Goal: Information Seeking & Learning: Find specific fact

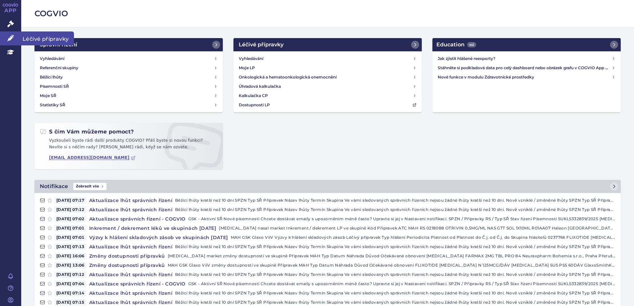
click at [9, 38] on icon at bounding box center [10, 38] width 7 height 7
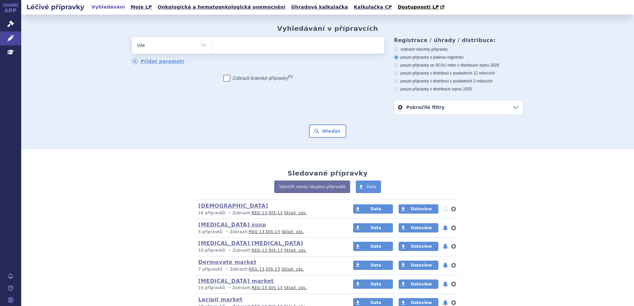
click at [253, 48] on ul at bounding box center [298, 44] width 172 height 14
click at [212, 48] on select at bounding box center [212, 45] width 0 height 17
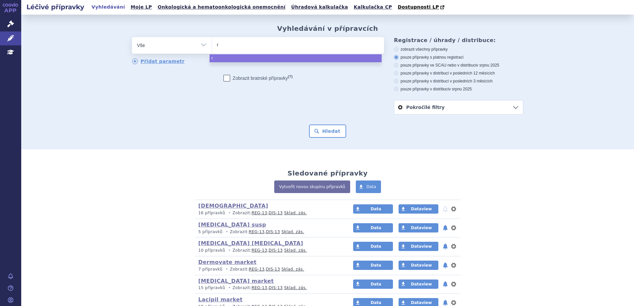
type input "ro"
type input "rose"
type input "rosemi"
type input "rosemig"
select select "rosemig"
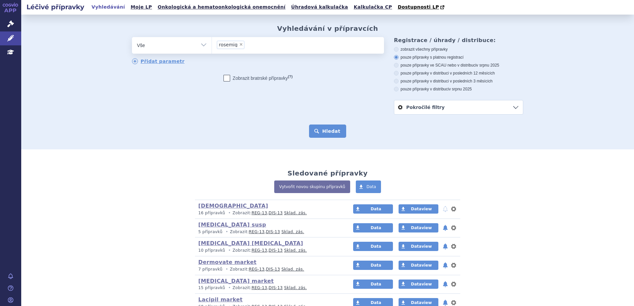
click at [321, 131] on button "Hledat" at bounding box center [327, 131] width 37 height 13
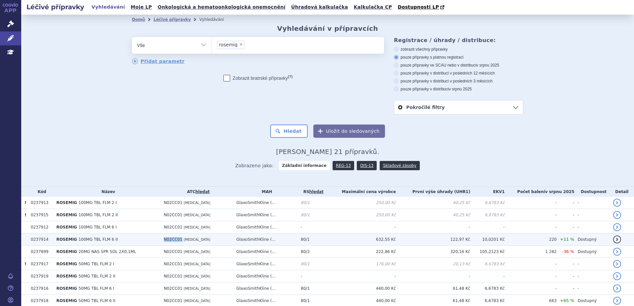
drag, startPoint x: 158, startPoint y: 240, endPoint x: 177, endPoint y: 241, distance: 18.6
click at [177, 241] on td "N02CC01 [MEDICAL_DATA]" at bounding box center [196, 240] width 73 height 12
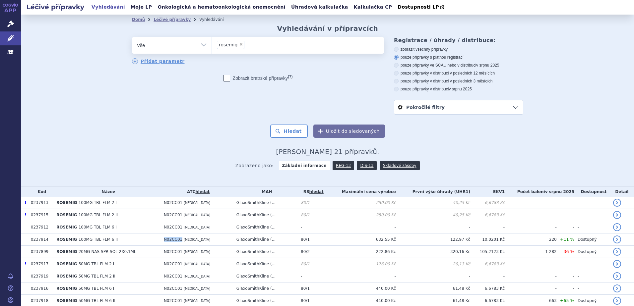
copy span "N02CC01"
click at [239, 44] on span "×" at bounding box center [241, 44] width 4 height 4
click at [212, 44] on select "rosemig" at bounding box center [212, 45] width 0 height 17
select select
click at [246, 46] on ul at bounding box center [298, 44] width 172 height 14
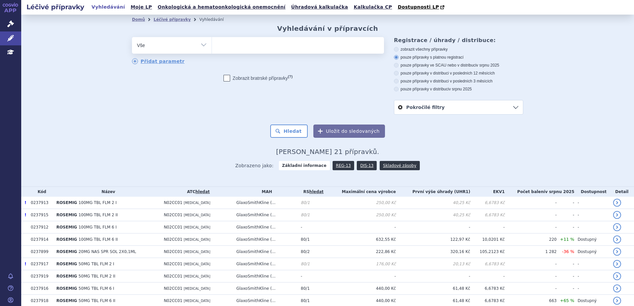
click at [212, 46] on select "rosemig" at bounding box center [212, 45] width 0 height 17
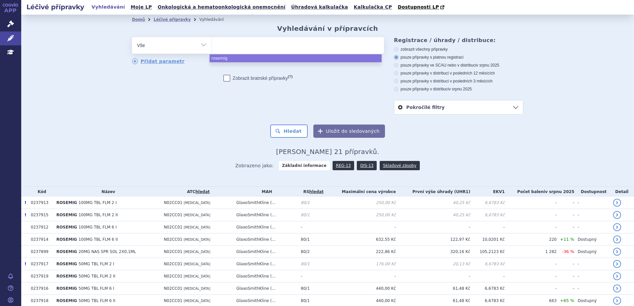
paste input "N02CC01"
type input "N02CC01"
select select "N02CC01"
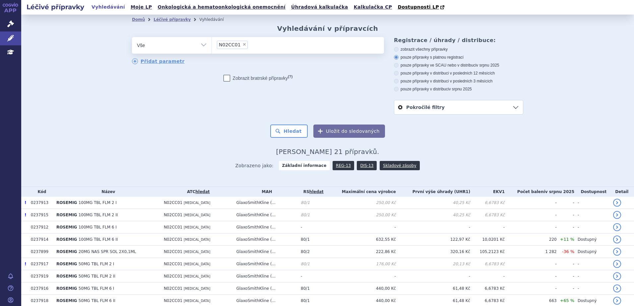
click at [395, 74] on icon at bounding box center [396, 73] width 5 height 5
click at [395, 74] on input "pouze přípravky v distribuci v posledních 12 měsících" at bounding box center [397, 74] width 4 height 4
radio input "true"
click at [294, 130] on button "Hledat" at bounding box center [288, 131] width 37 height 13
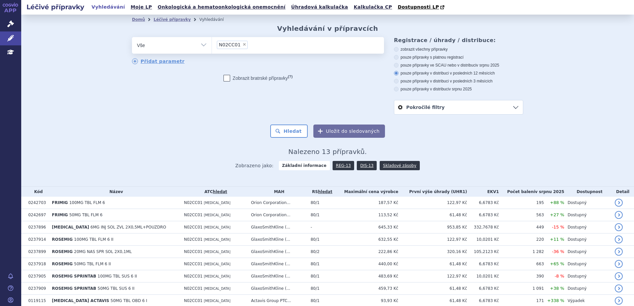
click at [479, 106] on link "Pokročilé filtry" at bounding box center [458, 107] width 129 height 14
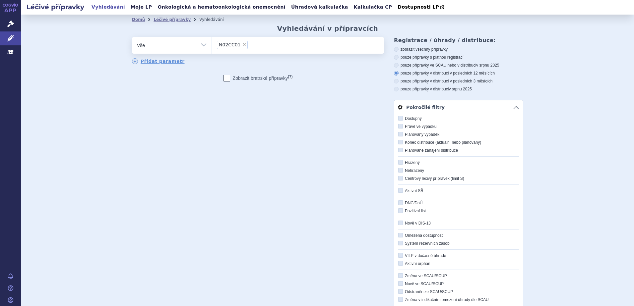
click at [565, 122] on div "Domů Léčivé přípravky Vyhledávání Vyhledávání v přípravcích odstranit Vše Přípr…" at bounding box center [327, 212] width 613 height 395
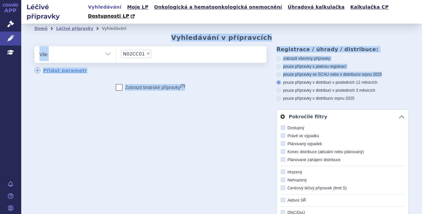
drag, startPoint x: 415, startPoint y: 65, endPoint x: 413, endPoint y: 25, distance: 40.5
click at [220, 118] on div "odstranit Vše Přípravek/SUKL kód MAH VPOIS ATC/Aktivní látka" at bounding box center [221, 196] width 374 height 300
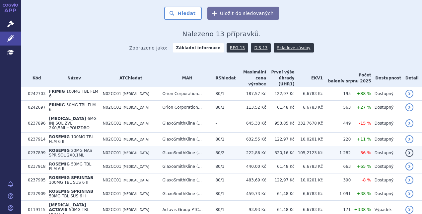
scroll to position [265, 0]
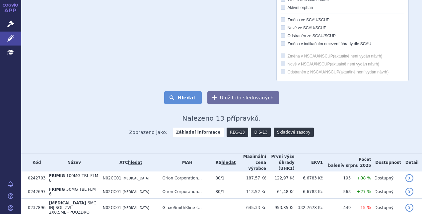
click at [181, 91] on button "Hledat" at bounding box center [182, 97] width 37 height 13
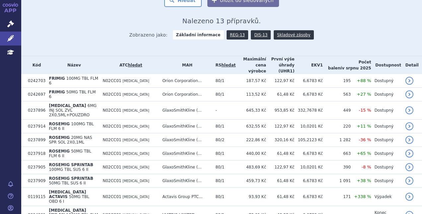
scroll to position [384, 0]
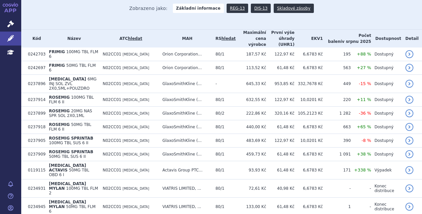
scroll to position [170, 0]
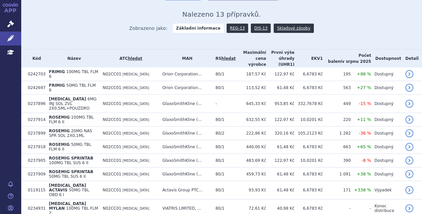
scroll to position [182, 0]
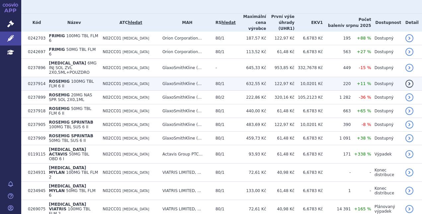
click at [81, 79] on span "100MG TBL FLM 6 II" at bounding box center [71, 83] width 45 height 9
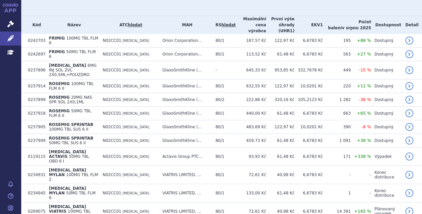
scroll to position [182, 0]
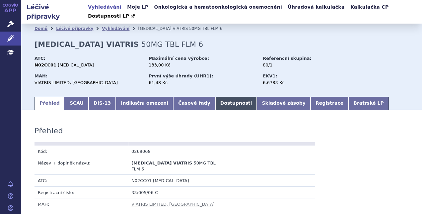
click at [215, 96] on link "Dostupnosti" at bounding box center [236, 102] width 42 height 13
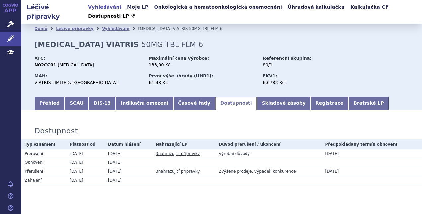
drag, startPoint x: 325, startPoint y: 143, endPoint x: 345, endPoint y: 142, distance: 20.6
click at [345, 149] on td "31.12.2025" at bounding box center [372, 153] width 100 height 9
drag, startPoint x: 345, startPoint y: 142, endPoint x: 334, endPoint y: 144, distance: 11.4
click at [334, 149] on td "31.12.2025" at bounding box center [372, 153] width 100 height 9
click at [345, 149] on td "31.12.2025" at bounding box center [372, 153] width 100 height 9
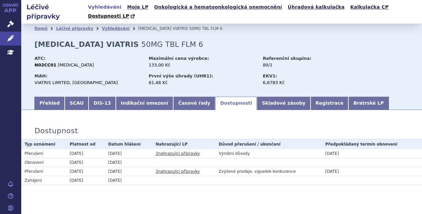
drag, startPoint x: 344, startPoint y: 143, endPoint x: 322, endPoint y: 143, distance: 22.2
click at [322, 149] on td "31.12.2025" at bounding box center [372, 153] width 100 height 9
click at [325, 149] on td "31.12.2025" at bounding box center [372, 153] width 100 height 9
click at [323, 149] on td "31.12.2025" at bounding box center [372, 153] width 100 height 9
drag, startPoint x: 347, startPoint y: 144, endPoint x: 322, endPoint y: 143, distance: 25.2
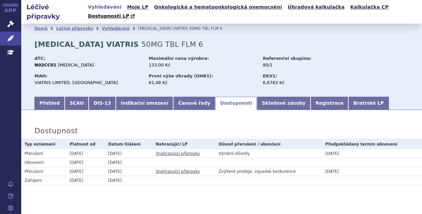
click at [322, 149] on td "31.12.2025" at bounding box center [372, 153] width 100 height 9
drag, startPoint x: 322, startPoint y: 143, endPoint x: 328, endPoint y: 143, distance: 6.7
click at [328, 149] on td "31.12.2025" at bounding box center [372, 153] width 100 height 9
click at [348, 149] on td "31.12.2025" at bounding box center [372, 153] width 100 height 9
drag, startPoint x: 343, startPoint y: 144, endPoint x: 323, endPoint y: 145, distance: 19.9
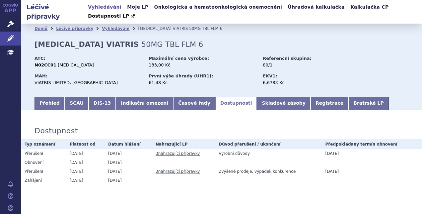
click at [323, 149] on td "31.12.2025" at bounding box center [372, 153] width 100 height 9
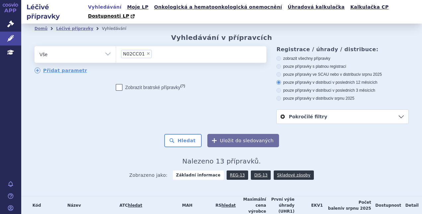
scroll to position [182, 0]
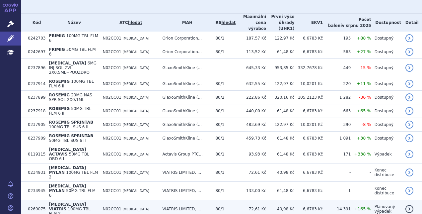
click at [249, 200] on td "72,61 Kč" at bounding box center [251, 209] width 31 height 18
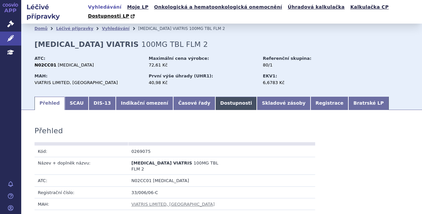
click at [215, 96] on link "Dostupnosti" at bounding box center [236, 102] width 42 height 13
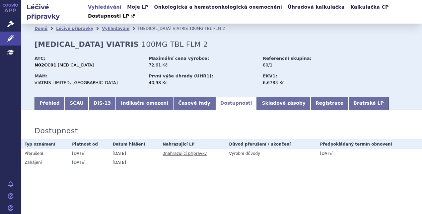
drag, startPoint x: 419, startPoint y: 29, endPoint x: 420, endPoint y: 34, distance: 5.3
click at [420, 34] on div "Domů Léčivé přípravky Vyhledávání SUMATRIPTAN VIATRIS 100MG TBL FLM 2 SUMATRIPT…" at bounding box center [221, 64] width 400 height 62
